Goal: Task Accomplishment & Management: Manage account settings

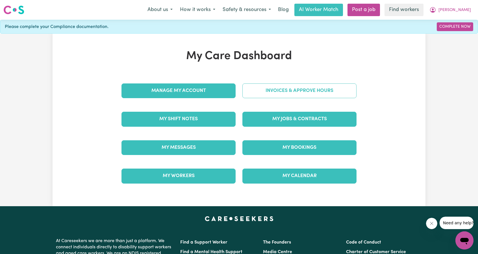
click at [281, 85] on link "Invoices & Approve Hours" at bounding box center [299, 90] width 114 height 15
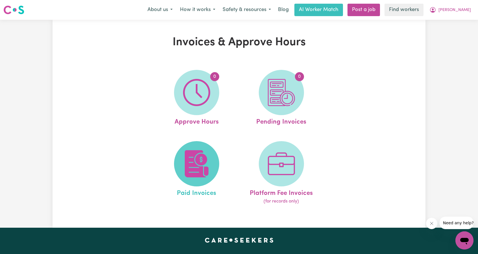
click at [186, 155] on img at bounding box center [196, 163] width 27 height 27
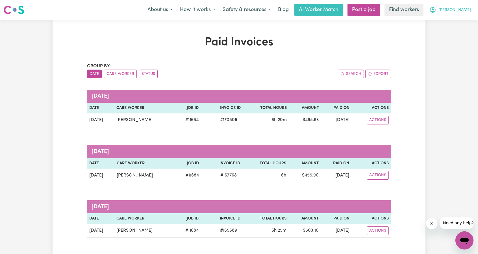
click at [461, 13] on button "[PERSON_NAME]" at bounding box center [450, 10] width 49 height 12
click at [454, 34] on link "Logout" at bounding box center [452, 32] width 45 height 11
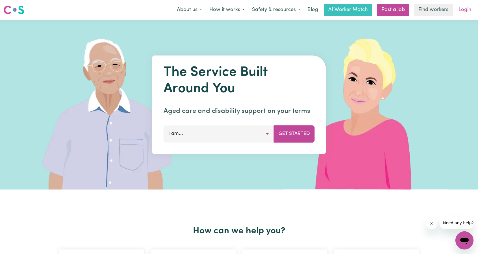
click at [463, 15] on link "Login" at bounding box center [464, 10] width 19 height 12
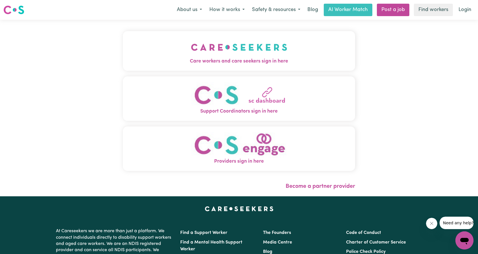
click at [222, 51] on img "Care workers and care seekers sign in here" at bounding box center [239, 47] width 96 height 21
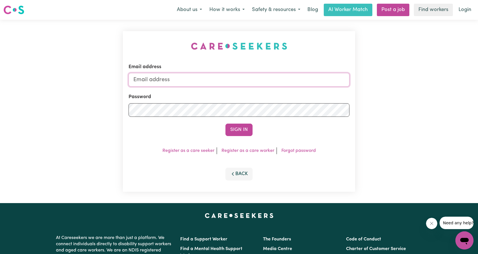
click at [259, 79] on input "Email address" at bounding box center [239, 80] width 221 height 14
drag, startPoint x: 164, startPoint y: 80, endPoint x: 275, endPoint y: 88, distance: 111.4
click at [272, 88] on form "Email address [EMAIL_ADDRESS][PERSON_NAME][DOMAIN_NAME] Password Sign In" at bounding box center [239, 99] width 221 height 73
drag, startPoint x: 162, startPoint y: 79, endPoint x: 266, endPoint y: 91, distance: 105.0
click at [282, 83] on input "[EMAIL_ADDRESS][PERSON_NAME][DOMAIN_NAME]" at bounding box center [239, 80] width 221 height 14
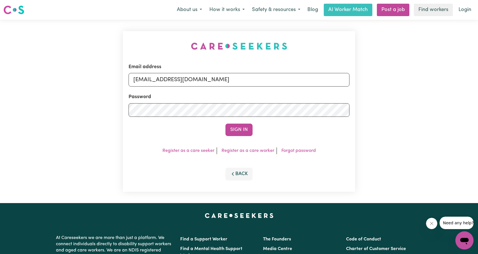
type input "[EMAIL_ADDRESS][DOMAIN_NAME]"
click at [237, 122] on form "Email address [EMAIL_ADDRESS][DOMAIN_NAME] Password Sign In" at bounding box center [239, 99] width 221 height 73
click at [237, 125] on button "Sign In" at bounding box center [238, 129] width 27 height 12
